Goal: Information Seeking & Learning: Learn about a topic

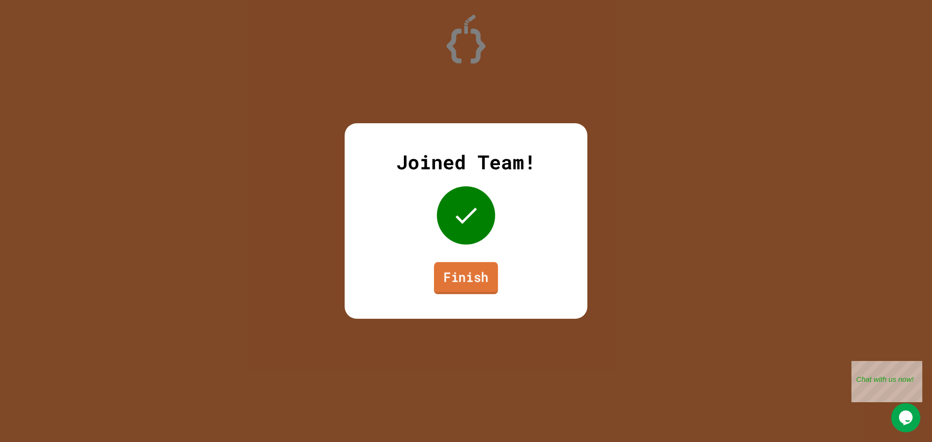
click at [438, 283] on link "Finish" at bounding box center [466, 278] width 64 height 32
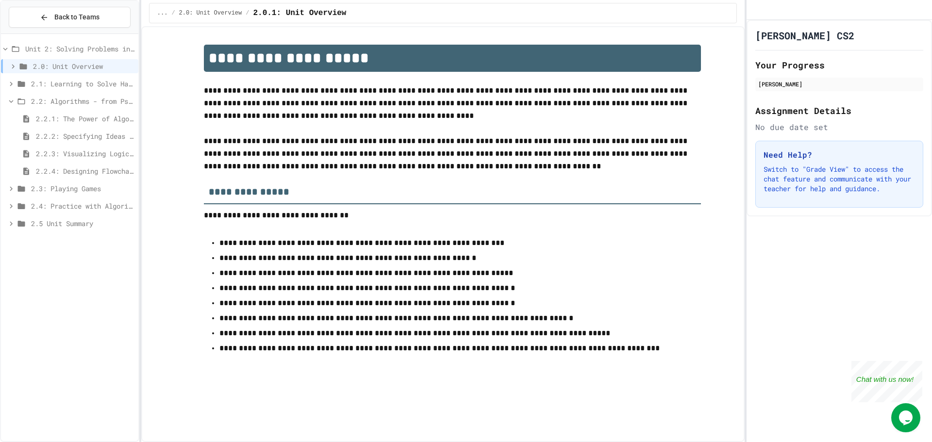
click at [86, 86] on span "2.1: Learning to Solve Hard Problems" at bounding box center [82, 84] width 103 height 10
click at [58, 96] on span "2.2: Algorithms - from Pseudocode to Flowcharts" at bounding box center [82, 101] width 103 height 10
click at [115, 94] on div "2.1: Learning to Solve Hard Problems" at bounding box center [69, 85] width 137 height 17
click at [110, 82] on span "2.1: Learning to Solve Hard Problems" at bounding box center [82, 84] width 103 height 10
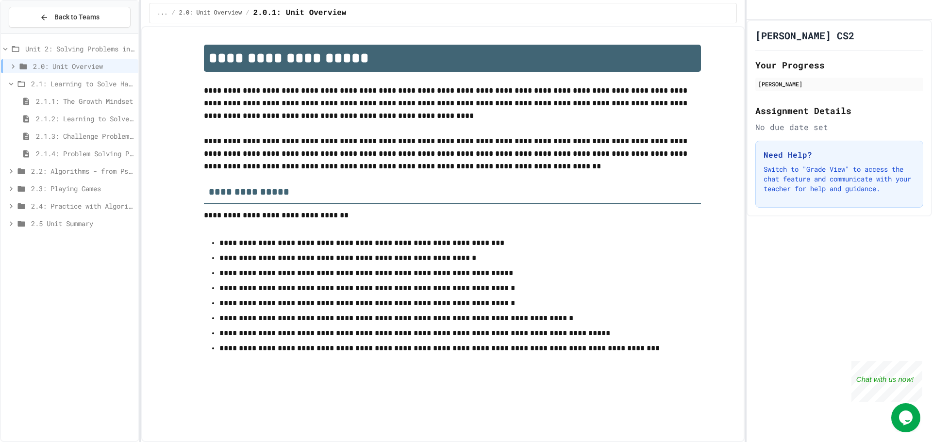
click at [95, 169] on span "2.2: Algorithms - from Pseudocode to Flowcharts" at bounding box center [82, 171] width 103 height 10
click at [110, 181] on div "2.2.1: The Power of Algorithms" at bounding box center [69, 188] width 137 height 14
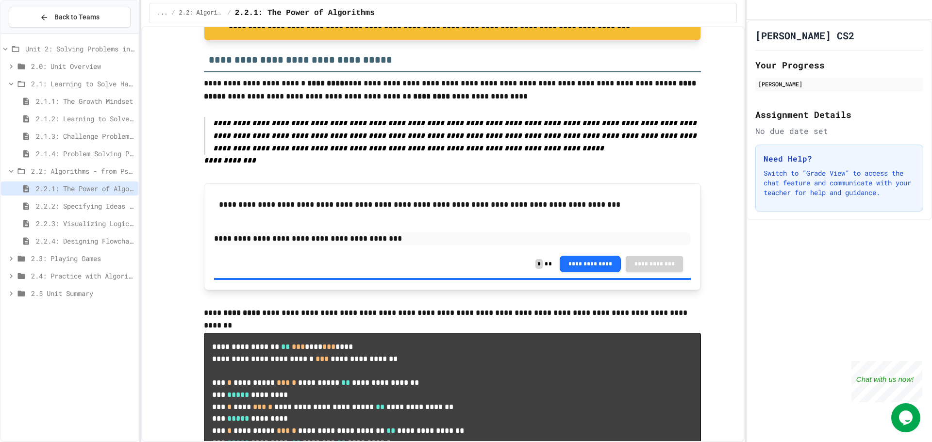
scroll to position [679, 0]
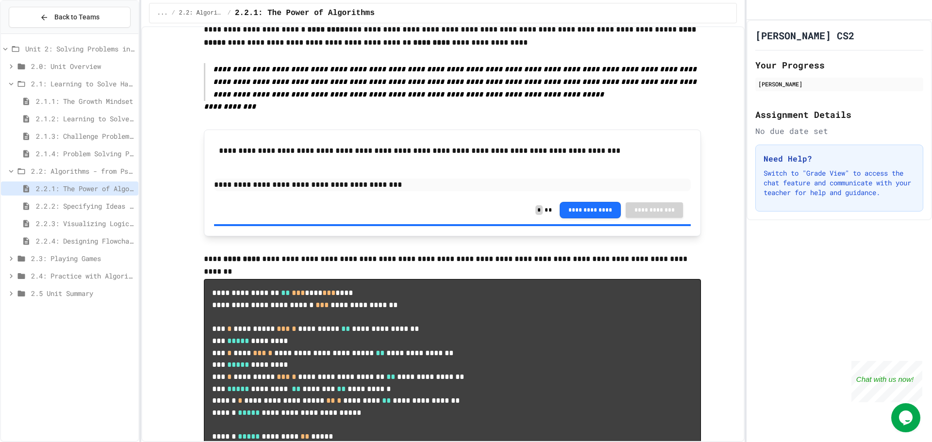
click at [76, 173] on span "2.2: Algorithms - from Pseudocode to Flowcharts" at bounding box center [82, 171] width 103 height 10
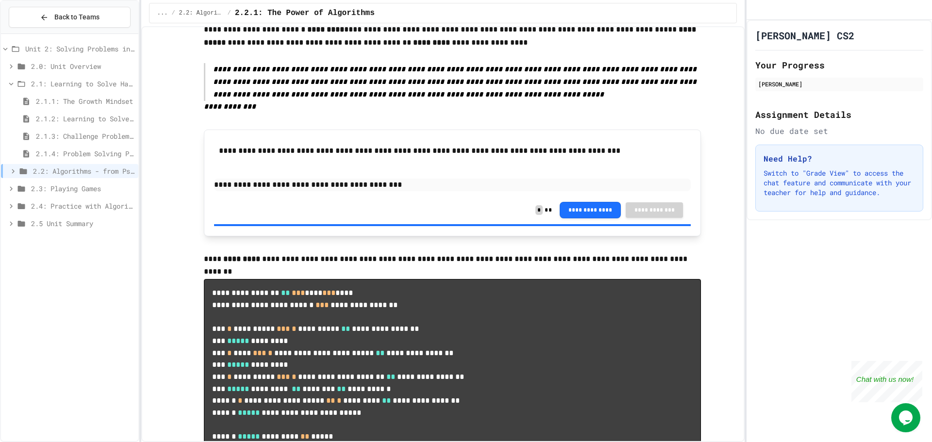
click at [85, 86] on span "2.1: Learning to Solve Hard Problems" at bounding box center [82, 84] width 103 height 10
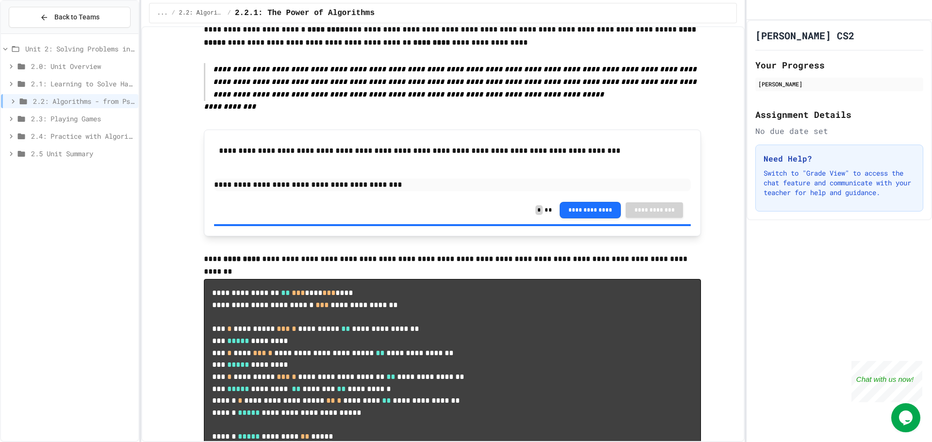
click at [74, 120] on span "2.3: Playing Games" at bounding box center [82, 119] width 103 height 10
click at [77, 137] on span "2.3.1: Understanding Games with Flowcharts" at bounding box center [85, 136] width 99 height 10
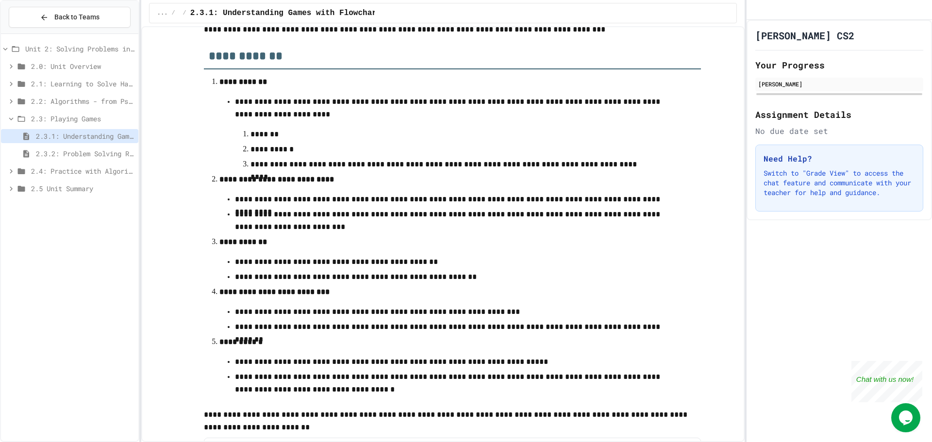
scroll to position [264, 0]
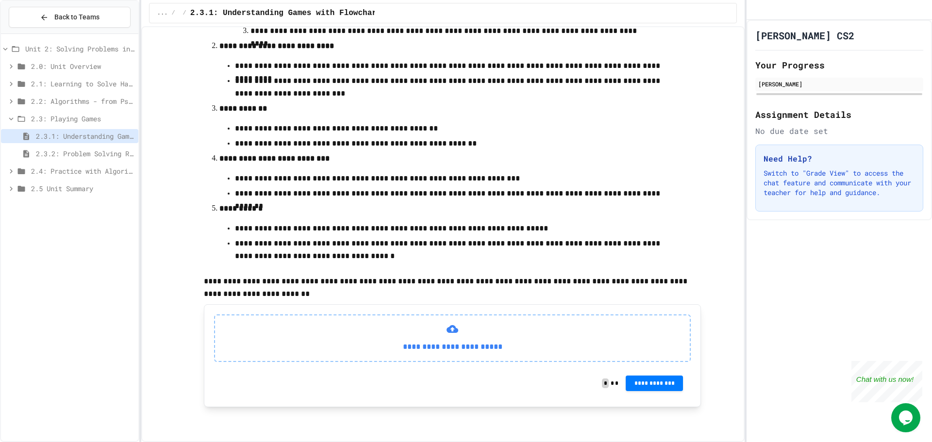
click at [125, 147] on div "2.3.2: Problem Solving Reflection" at bounding box center [69, 154] width 137 height 14
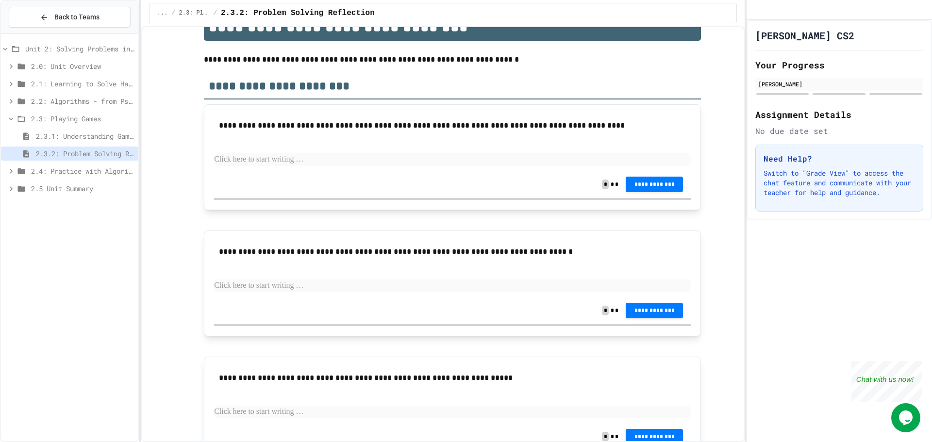
scroll to position [49, 0]
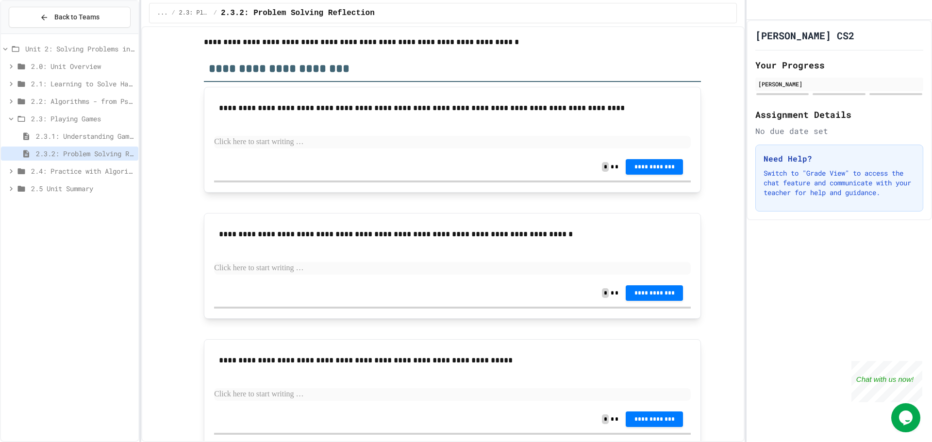
click at [315, 159] on div "**********" at bounding box center [452, 166] width 477 height 27
click at [320, 144] on p at bounding box center [452, 142] width 477 height 13
click at [641, 165] on span "**********" at bounding box center [654, 166] width 42 height 8
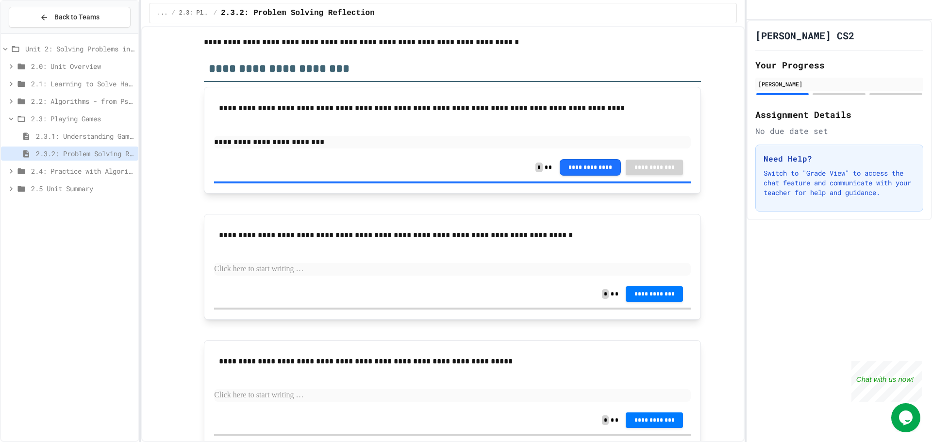
click at [313, 272] on p at bounding box center [452, 269] width 477 height 13
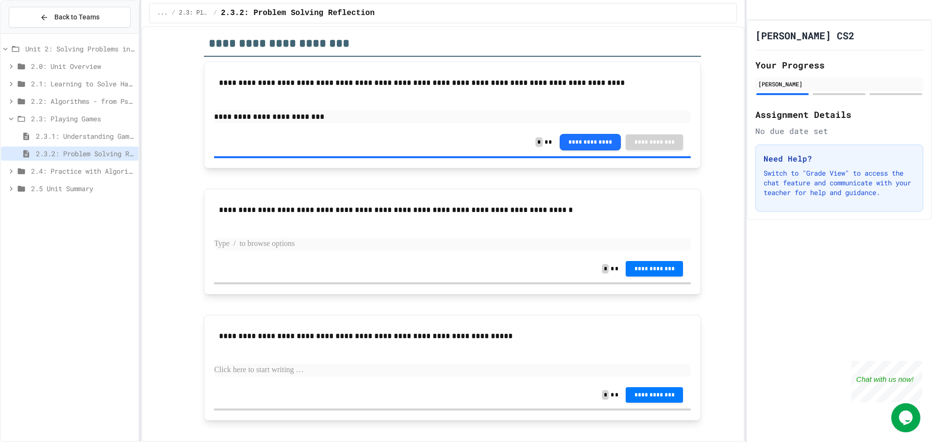
scroll to position [87, 0]
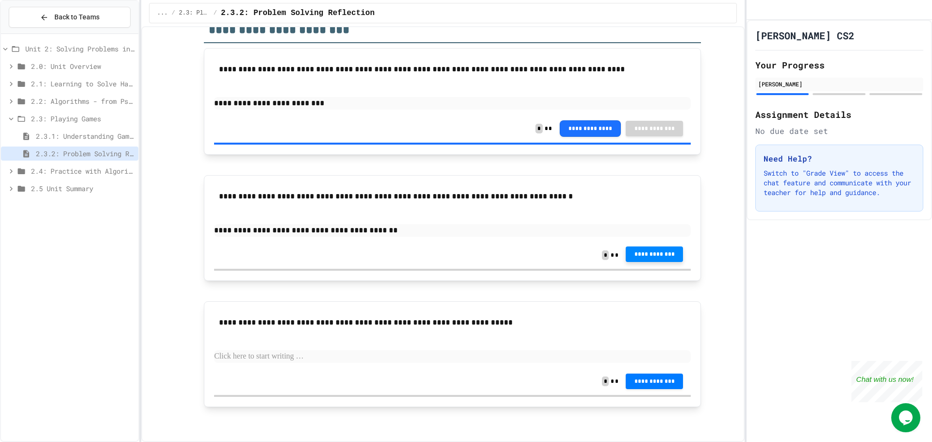
click at [673, 256] on button "**********" at bounding box center [654, 255] width 57 height 16
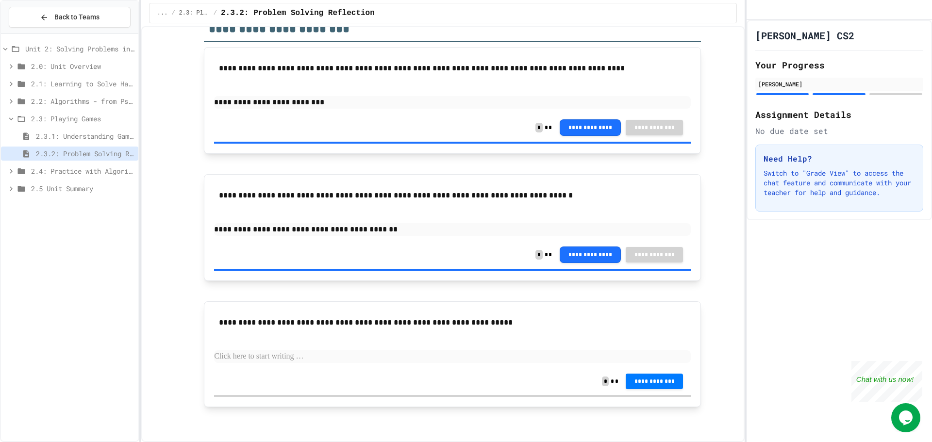
click at [389, 354] on p at bounding box center [452, 356] width 477 height 13
click at [673, 386] on button "**********" at bounding box center [654, 381] width 57 height 16
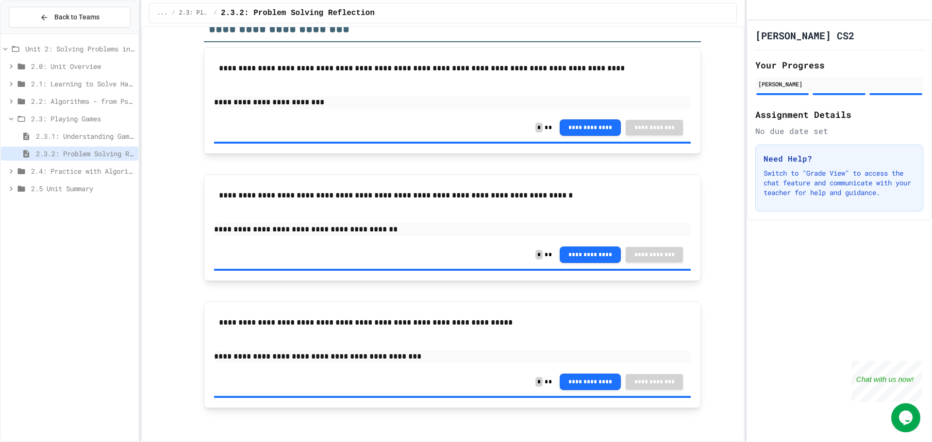
drag, startPoint x: 867, startPoint y: 189, endPoint x: 811, endPoint y: 190, distance: 55.8
click at [83, 174] on span "2.4: Practice with Algorithms" at bounding box center [82, 171] width 103 height 10
click at [100, 190] on span "2.4.1: Algorithm Practice Exercises" at bounding box center [85, 188] width 99 height 10
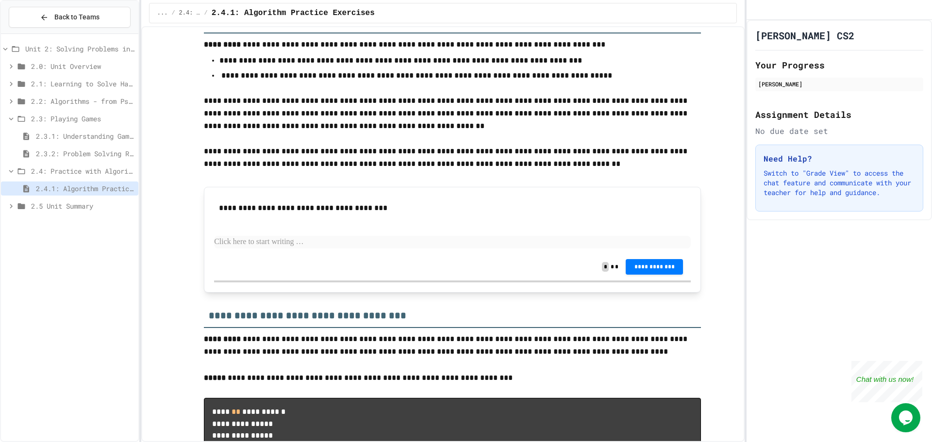
scroll to position [97, 0]
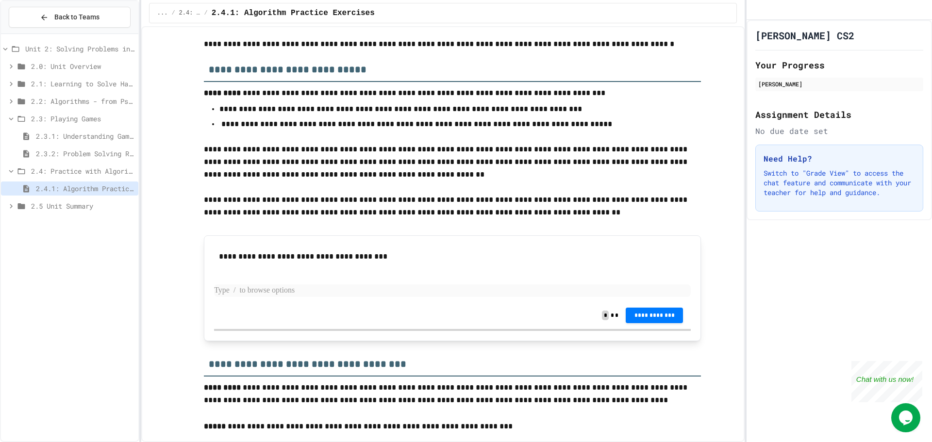
click at [302, 289] on p at bounding box center [452, 290] width 477 height 13
click at [665, 311] on span "**********" at bounding box center [654, 315] width 42 height 8
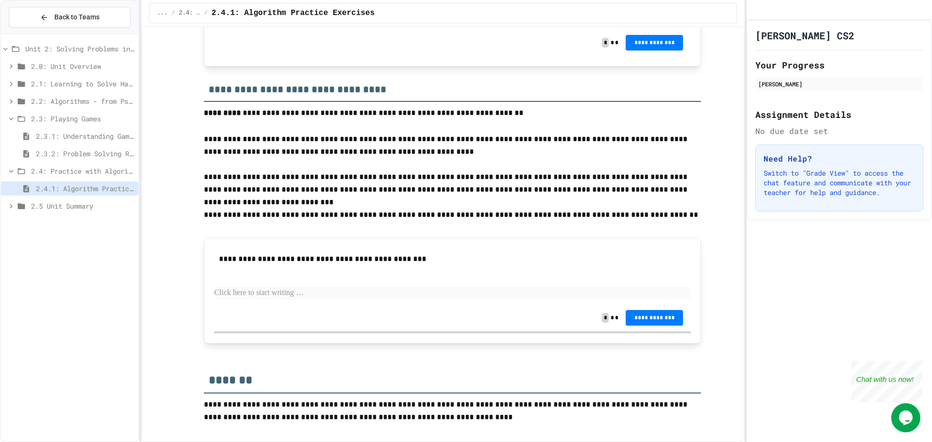
scroll to position [1203, 0]
click at [305, 293] on p at bounding box center [452, 293] width 477 height 13
